Goal: Information Seeking & Learning: Learn about a topic

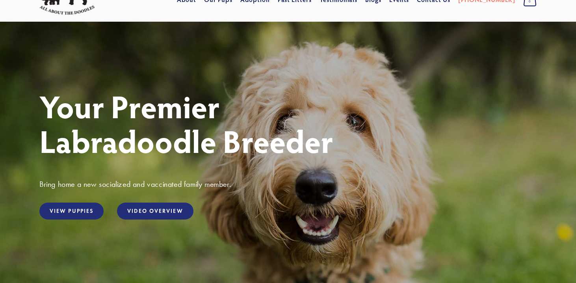
scroll to position [17, 0]
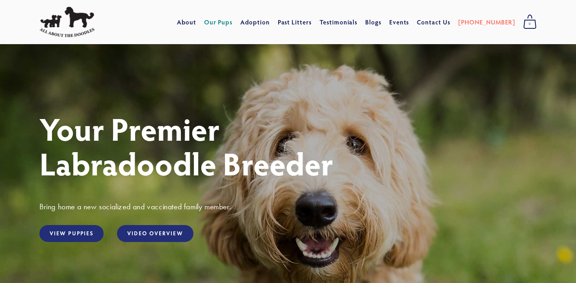
click at [233, 25] on link "Our Pups" at bounding box center [218, 22] width 29 height 14
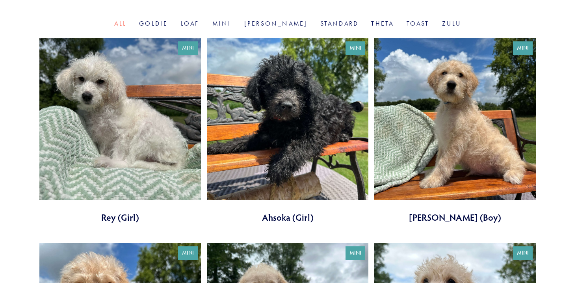
scroll to position [266, 0]
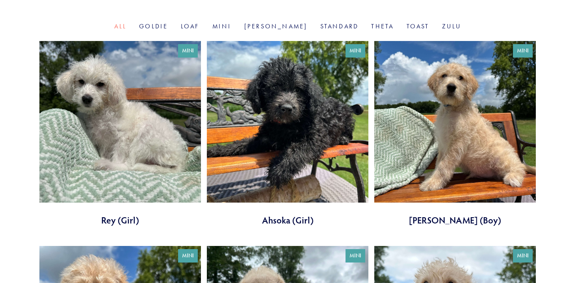
click at [296, 178] on link at bounding box center [288, 133] width 162 height 185
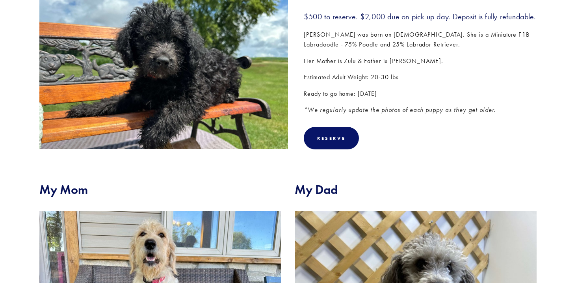
scroll to position [147, 0]
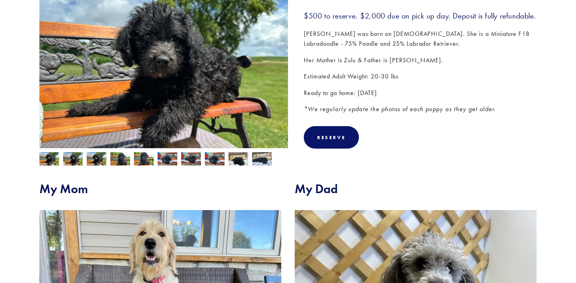
click at [75, 157] on img at bounding box center [73, 159] width 20 height 15
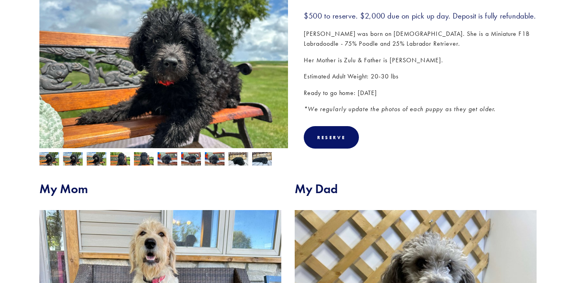
click at [92, 158] on img at bounding box center [97, 159] width 20 height 15
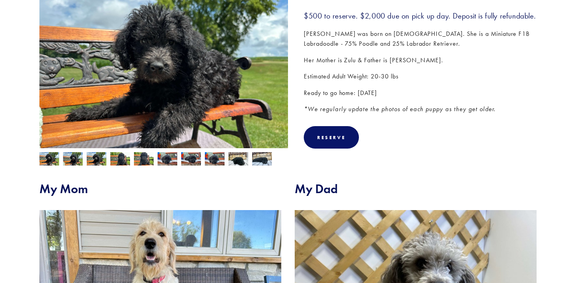
click at [115, 158] on img at bounding box center [120, 159] width 20 height 15
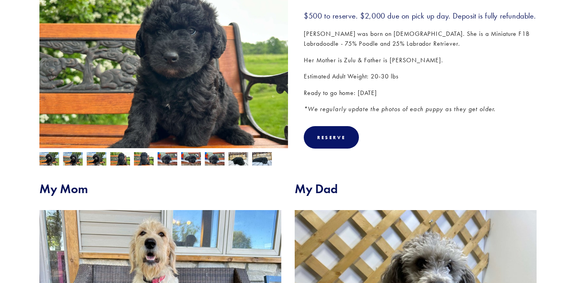
click at [136, 159] on img at bounding box center [144, 159] width 20 height 15
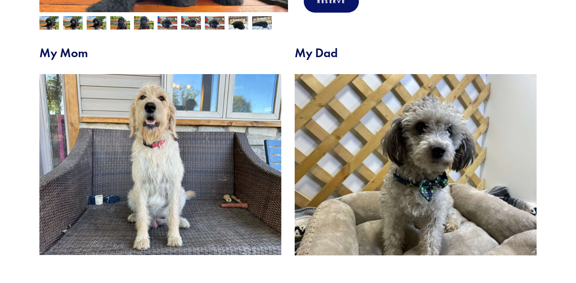
scroll to position [285, 0]
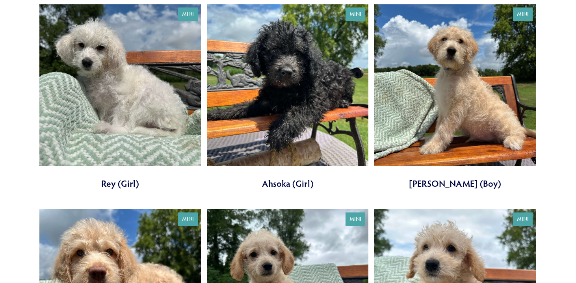
scroll to position [303, 0]
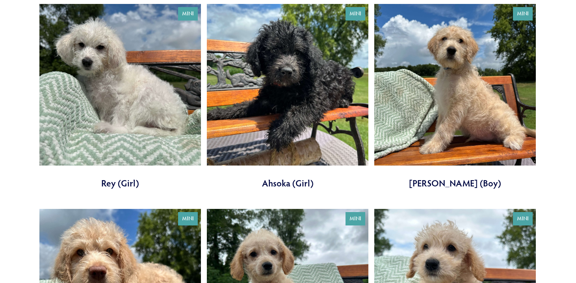
click at [469, 145] on link at bounding box center [455, 96] width 162 height 185
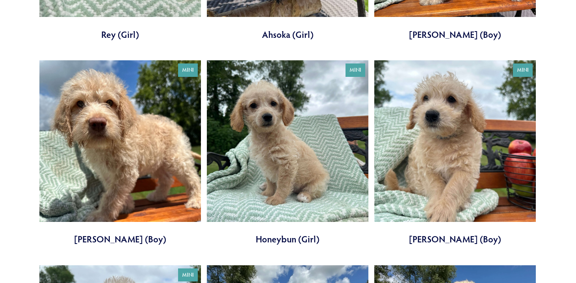
scroll to position [452, 0]
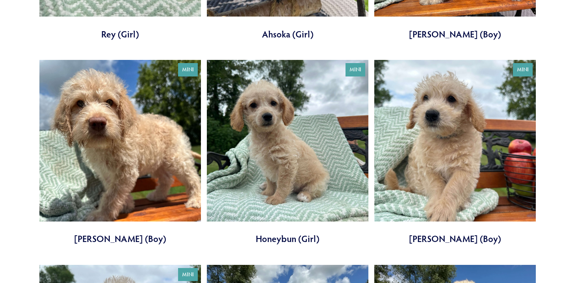
click at [291, 189] on link at bounding box center [288, 152] width 162 height 185
click at [416, 179] on link at bounding box center [455, 152] width 162 height 185
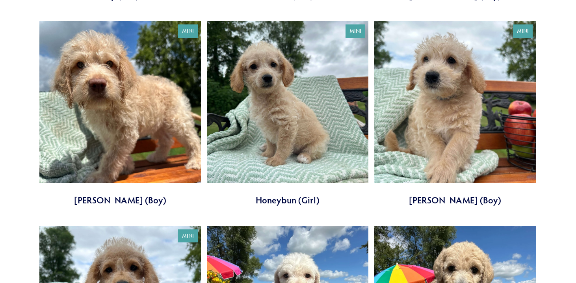
click at [121, 144] on link at bounding box center [120, 113] width 162 height 185
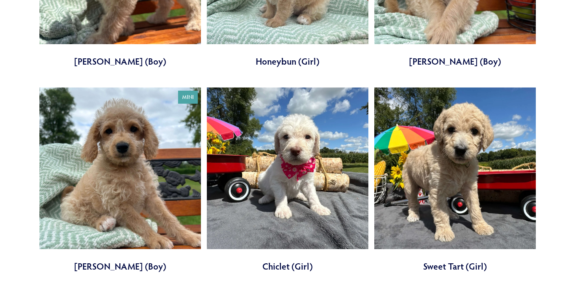
scroll to position [630, 0]
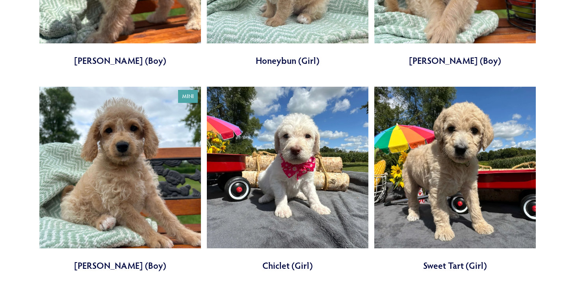
click at [123, 188] on link at bounding box center [120, 179] width 162 height 185
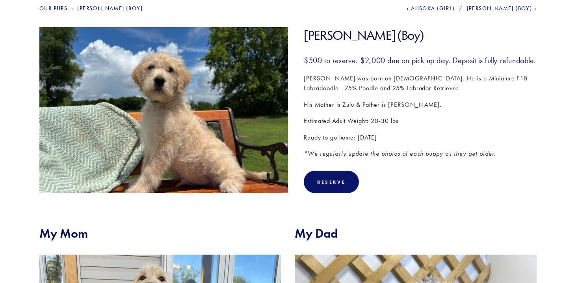
scroll to position [102, 0]
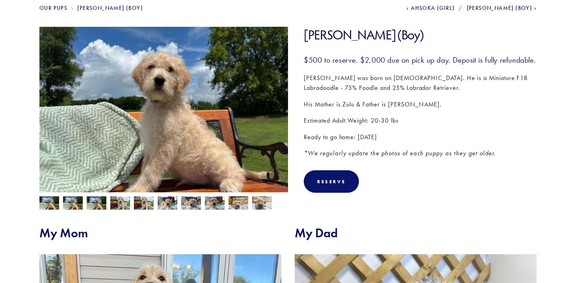
click at [69, 199] on img at bounding box center [73, 203] width 20 height 15
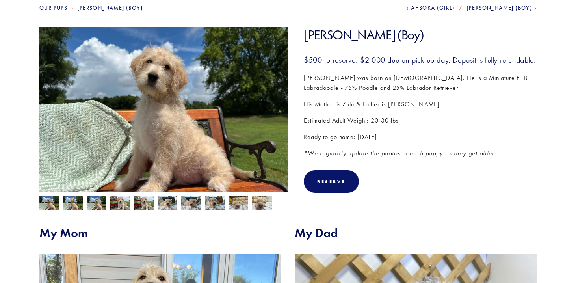
click at [95, 203] on img at bounding box center [97, 203] width 20 height 15
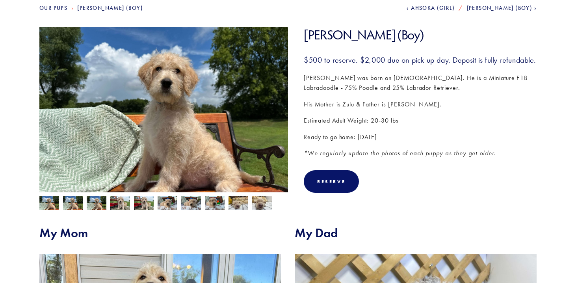
click at [121, 204] on img at bounding box center [120, 203] width 20 height 15
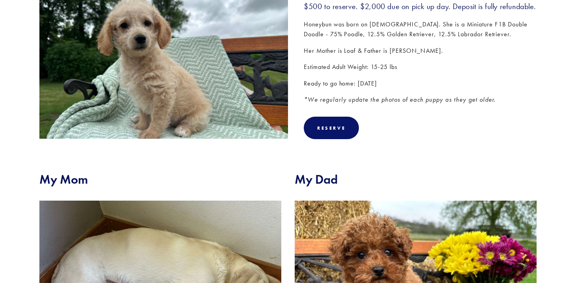
scroll to position [157, 0]
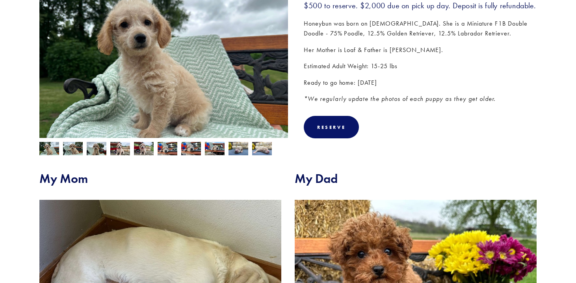
click at [75, 149] on img at bounding box center [73, 149] width 20 height 15
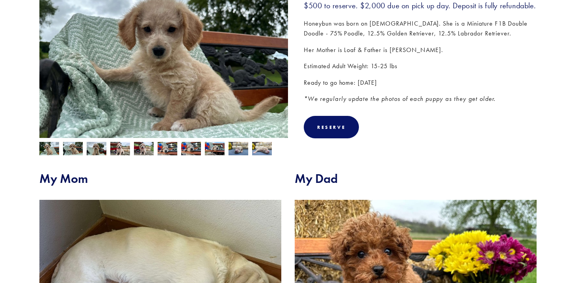
click at [93, 151] on img at bounding box center [97, 149] width 20 height 15
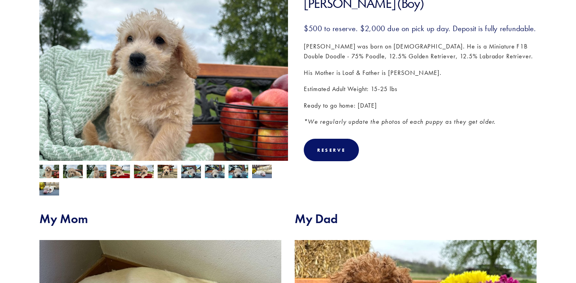
scroll to position [140, 0]
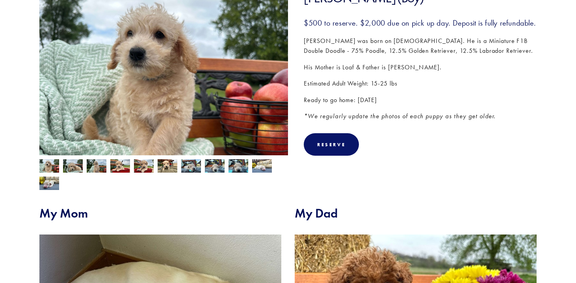
click at [73, 167] on img at bounding box center [73, 166] width 20 height 15
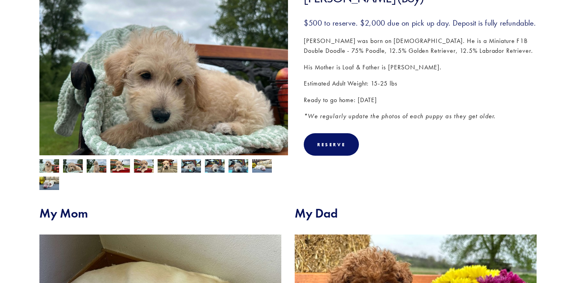
click at [95, 169] on img at bounding box center [97, 166] width 20 height 15
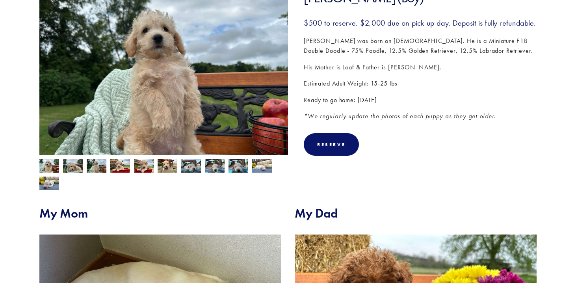
click at [121, 163] on img at bounding box center [120, 166] width 20 height 15
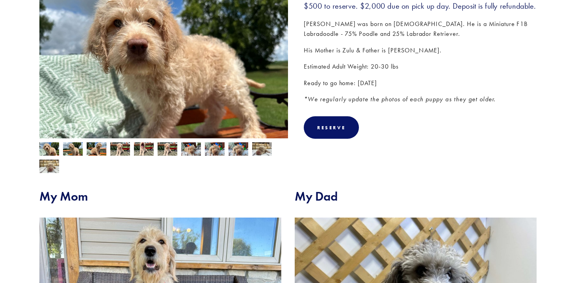
scroll to position [164, 0]
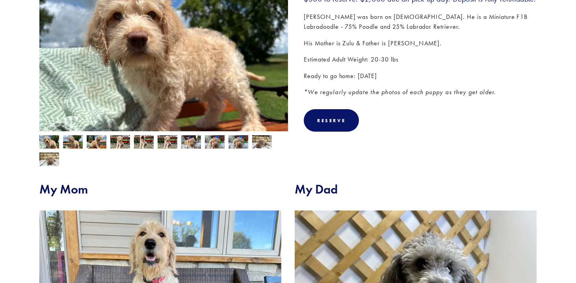
click at [73, 140] on img at bounding box center [73, 142] width 20 height 15
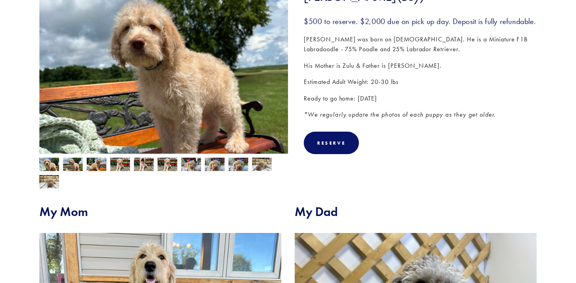
scroll to position [140, 0]
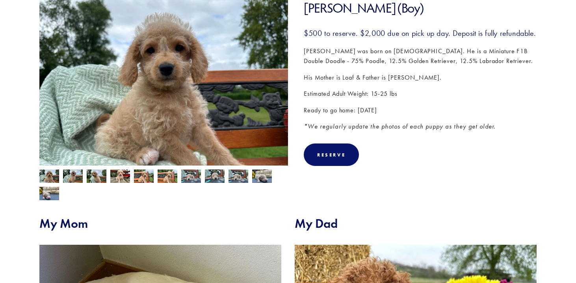
scroll to position [130, 0]
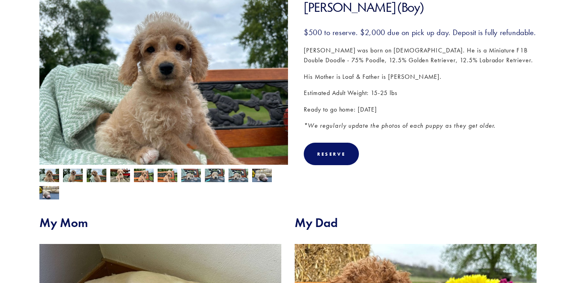
click at [75, 176] on img at bounding box center [73, 176] width 20 height 15
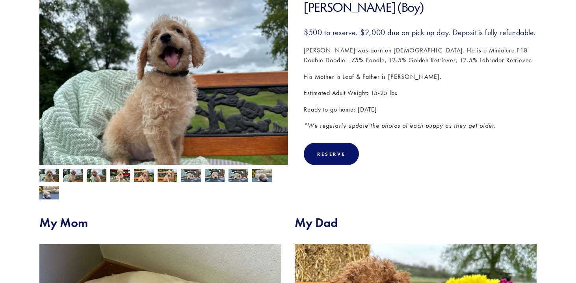
click at [93, 176] on img at bounding box center [97, 176] width 20 height 15
